Goal: Information Seeking & Learning: Learn about a topic

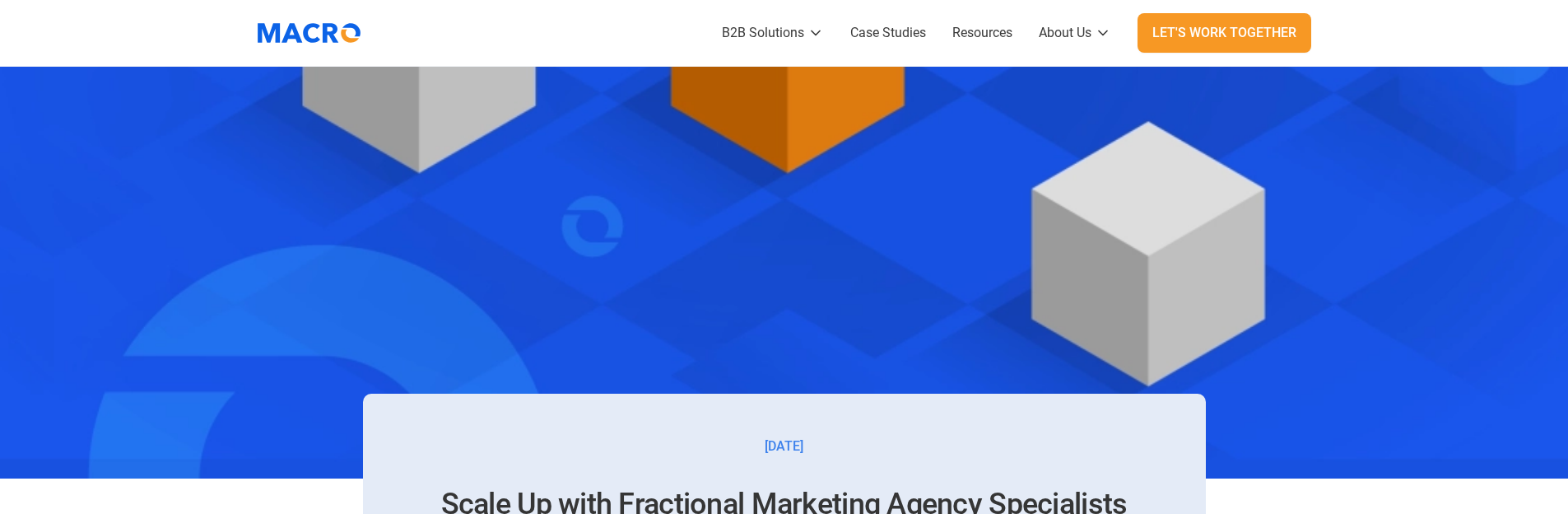
scroll to position [164, 0]
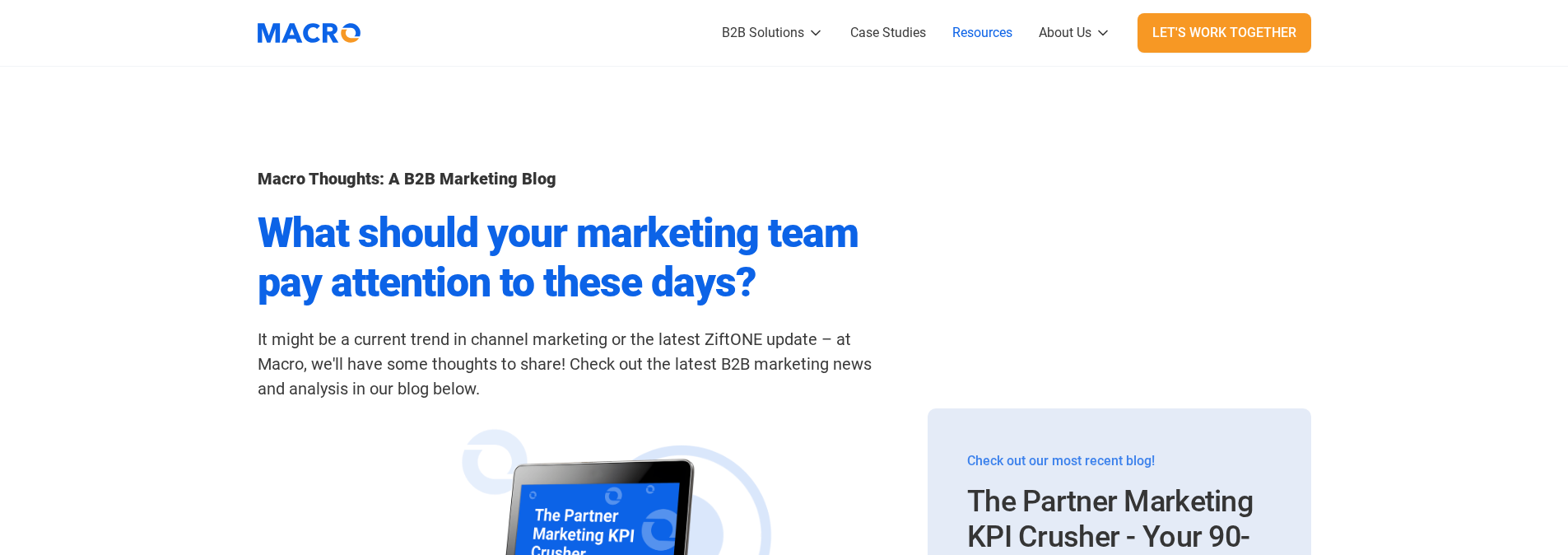
click at [802, 34] on div "B2B Solutions" at bounding box center [763, 32] width 82 height 19
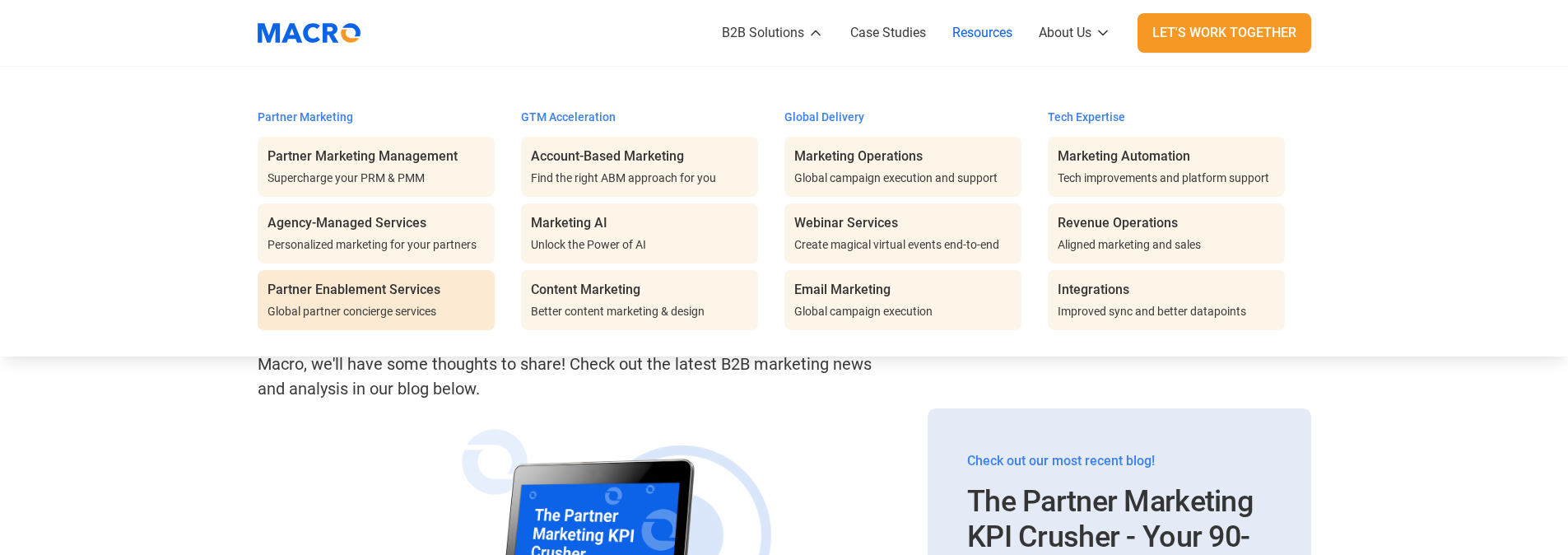
click at [394, 283] on div "Partner Enablement Services" at bounding box center [353, 290] width 173 height 19
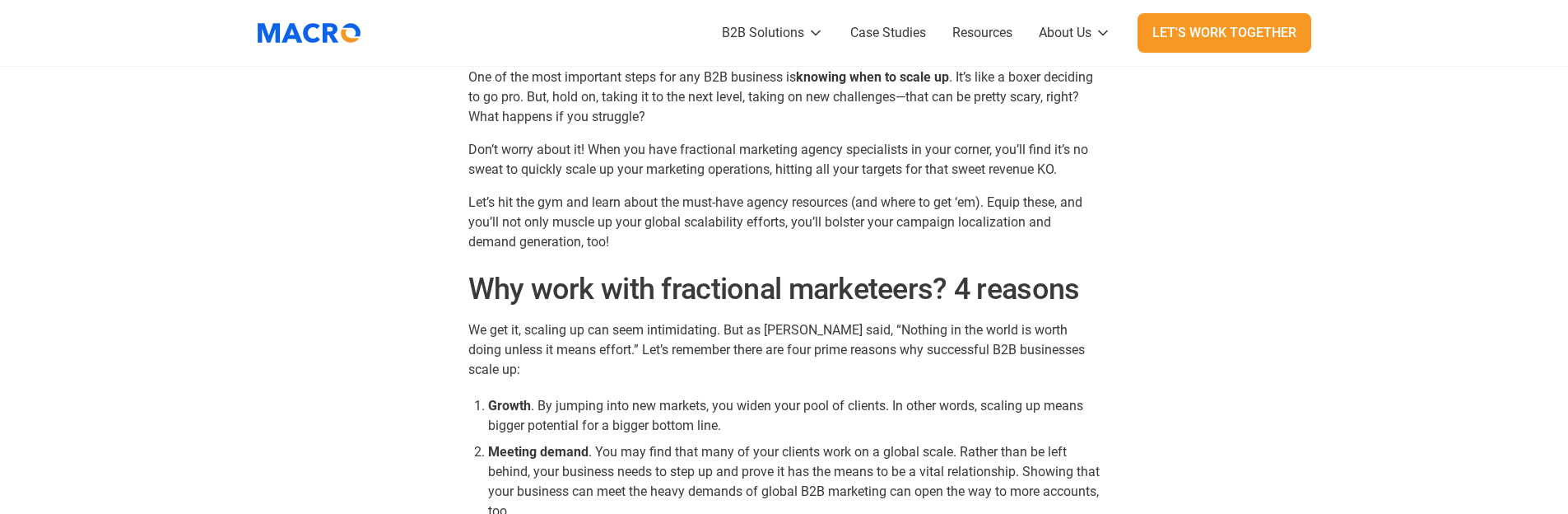
scroll to position [1070, 0]
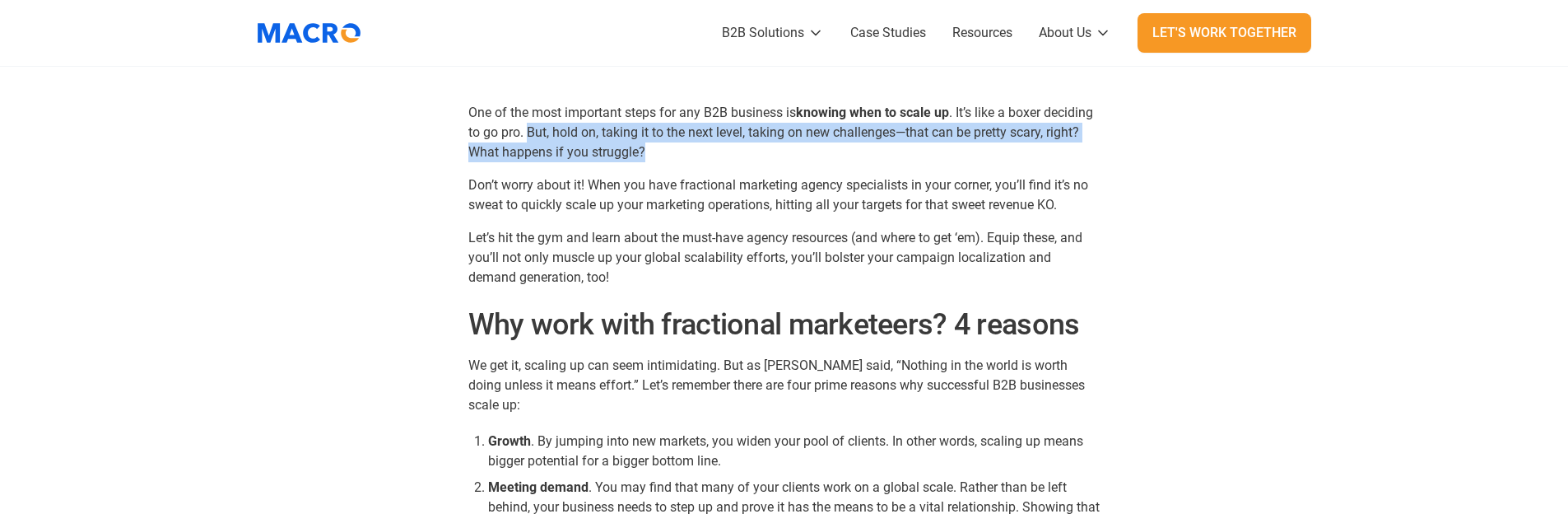
drag, startPoint x: 644, startPoint y: 149, endPoint x: 528, endPoint y: 129, distance: 117.7
click at [528, 129] on p "One of the most important steps for any B2B business is knowing when to scale u…" at bounding box center [785, 132] width 632 height 59
copy p "But, hold on, taking it to the next level, taking on new challenges—that can be…"
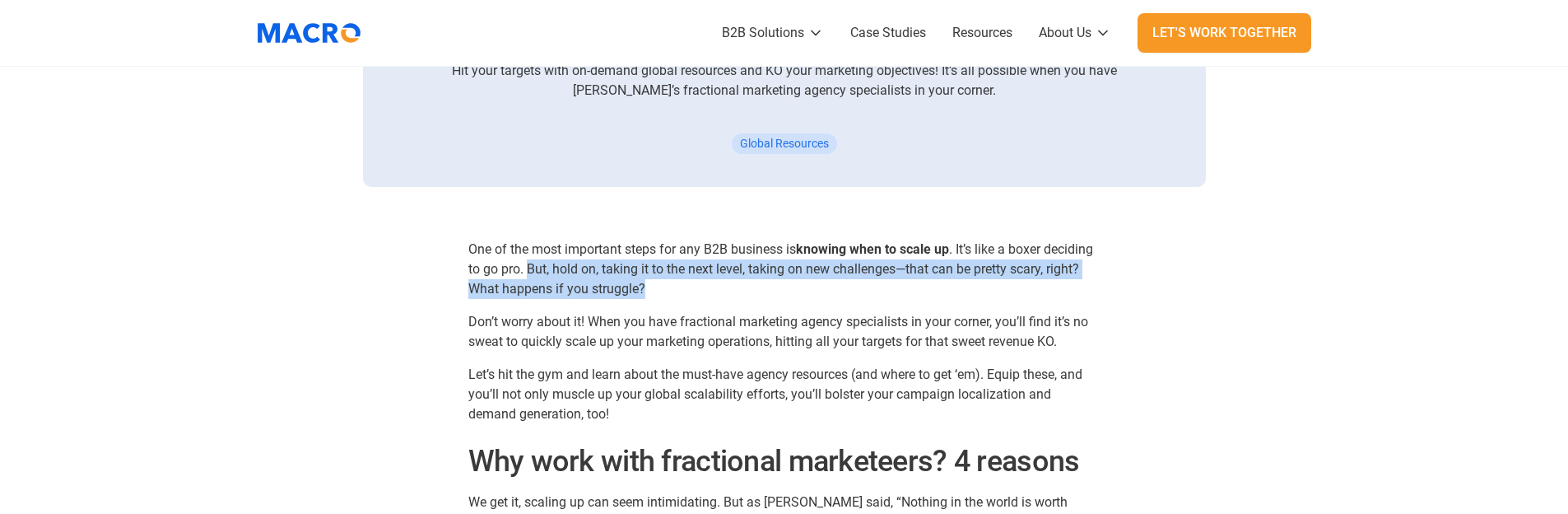
scroll to position [905, 0]
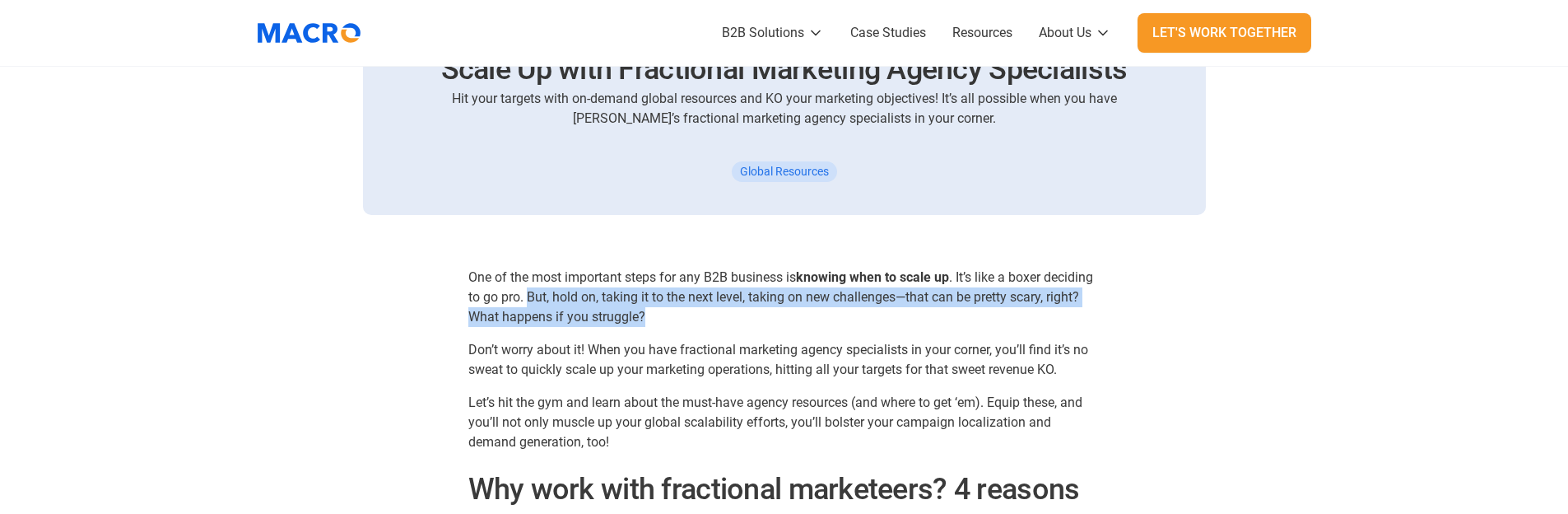
click at [598, 304] on p "One of the most important steps for any B2B business is knowing when to scale u…" at bounding box center [785, 297] width 632 height 59
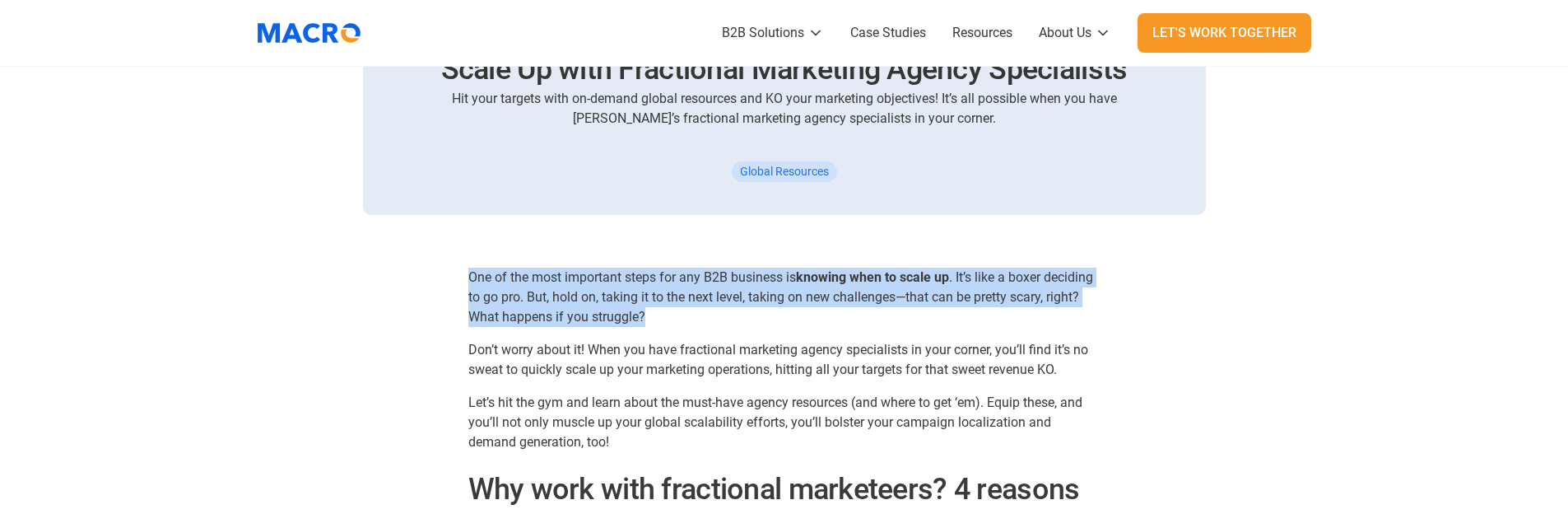
drag, startPoint x: 646, startPoint y: 313, endPoint x: 470, endPoint y: 276, distance: 179.8
click at [470, 276] on p "One of the most important steps for any B2B business is knowing when to scale u…" at bounding box center [785, 297] width 632 height 59
copy p "One of the most important steps for any B2B business is knowing when to scale u…"
